Goal: Check status: Check status

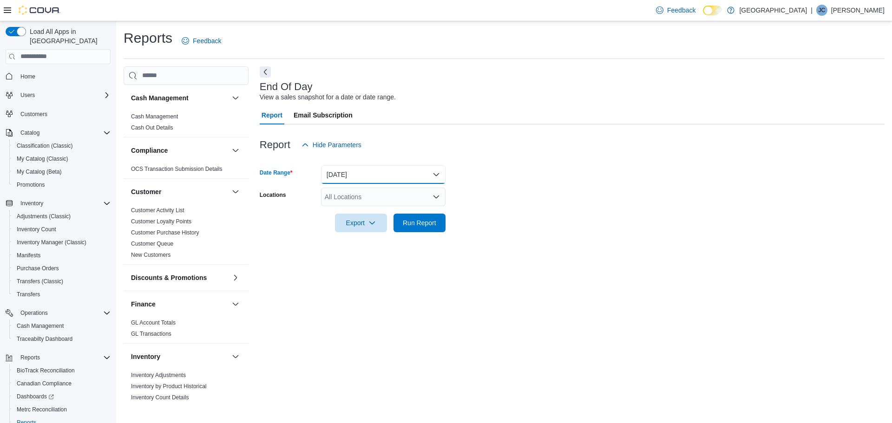
click at [342, 178] on button "[DATE]" at bounding box center [383, 174] width 125 height 19
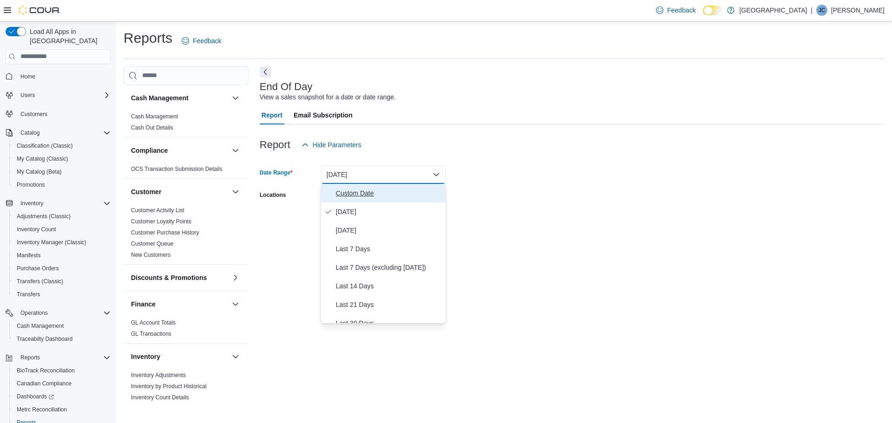
click at [346, 189] on span "Custom Date" at bounding box center [389, 193] width 106 height 11
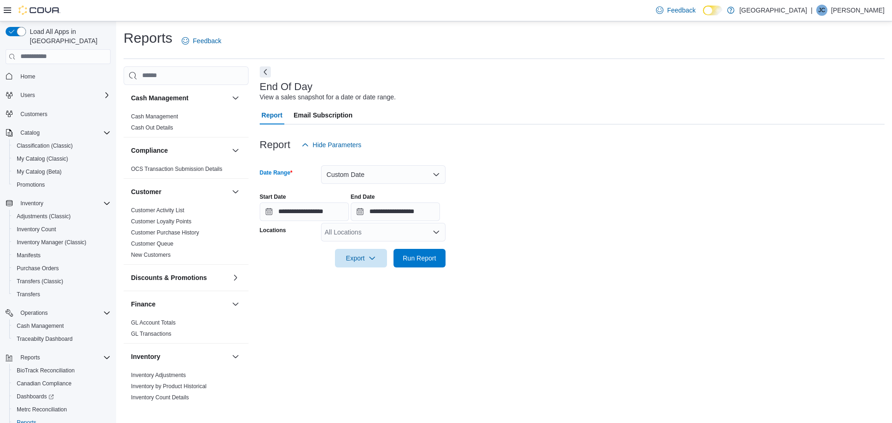
click at [367, 233] on div "All Locations" at bounding box center [383, 232] width 125 height 19
click at [365, 245] on span "Green City" at bounding box center [371, 248] width 68 height 9
click at [365, 247] on span "8405 Pershing Drive Ste" at bounding box center [373, 248] width 64 height 9
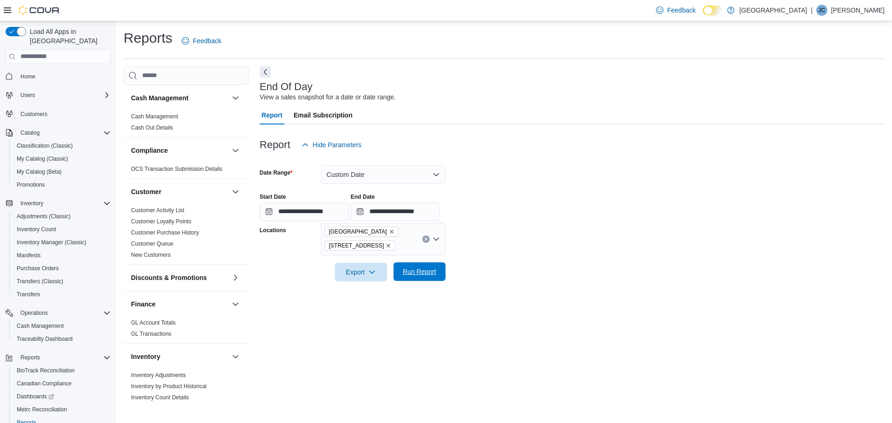
click at [402, 279] on span "Run Report" at bounding box center [419, 272] width 41 height 19
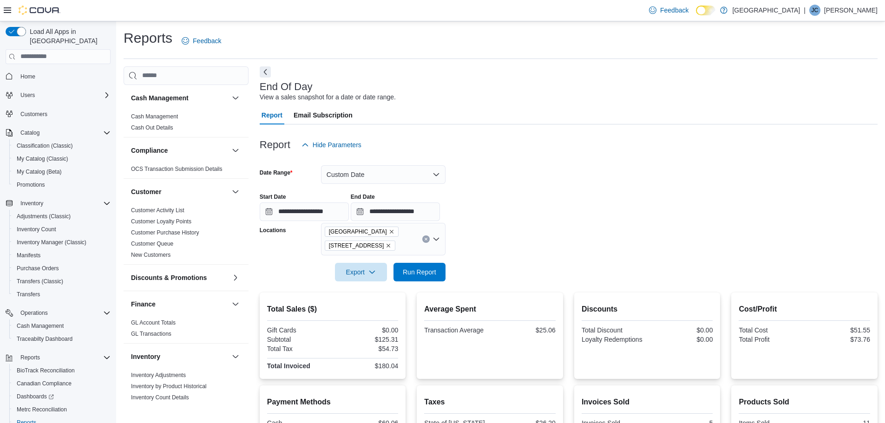
scroll to position [132, 0]
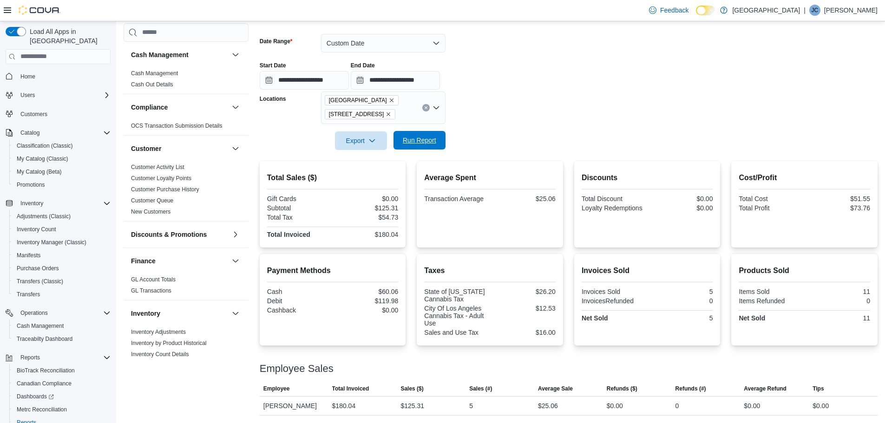
click at [439, 145] on span "Run Report" at bounding box center [419, 140] width 41 height 19
